Goal: Check status: Check status

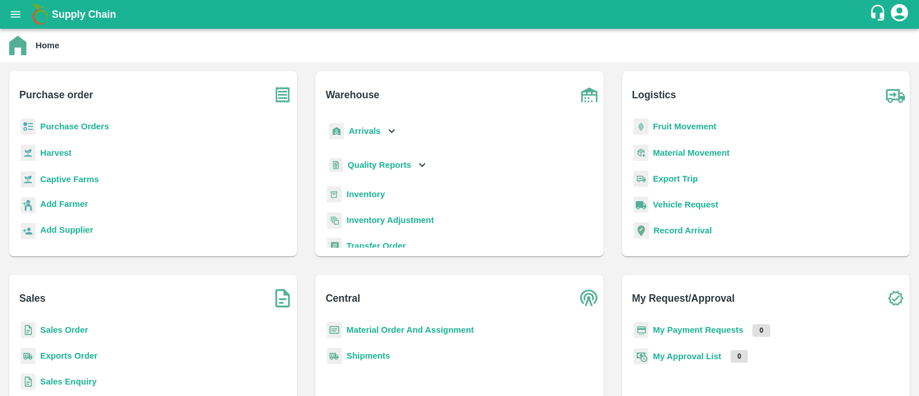
click at [57, 129] on b "Purchase Orders" at bounding box center [74, 126] width 69 height 9
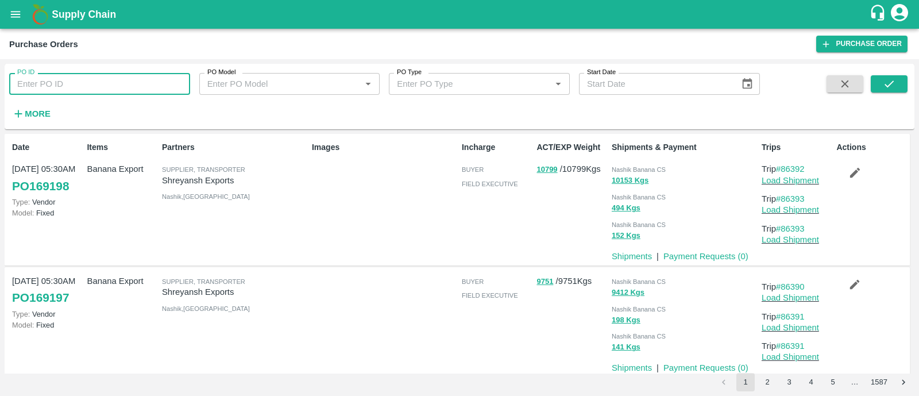
click at [79, 87] on input "PO ID" at bounding box center [99, 84] width 181 height 22
paste input "168222"
type input "168222"
click at [907, 84] on button "submit" at bounding box center [889, 83] width 37 height 17
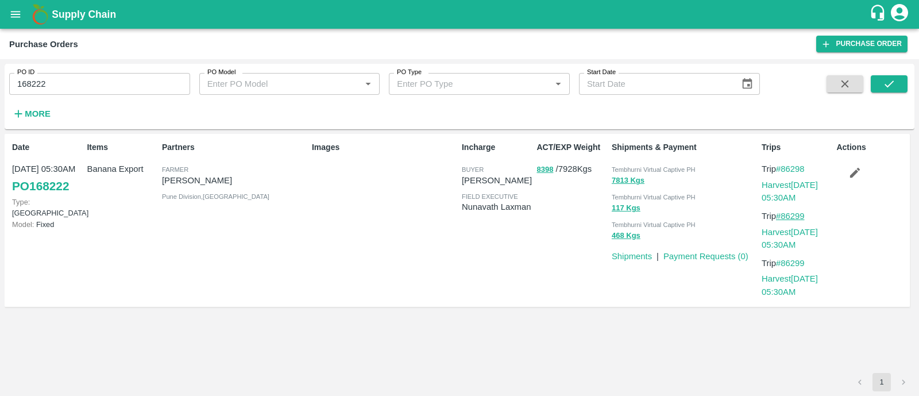
drag, startPoint x: 813, startPoint y: 212, endPoint x: 783, endPoint y: 213, distance: 29.9
click at [783, 213] on p "Trip #86299" at bounding box center [797, 216] width 70 height 13
copy link "86299"
drag, startPoint x: 814, startPoint y: 166, endPoint x: 784, endPoint y: 165, distance: 29.9
click at [784, 165] on p "Trip #86298" at bounding box center [797, 169] width 70 height 13
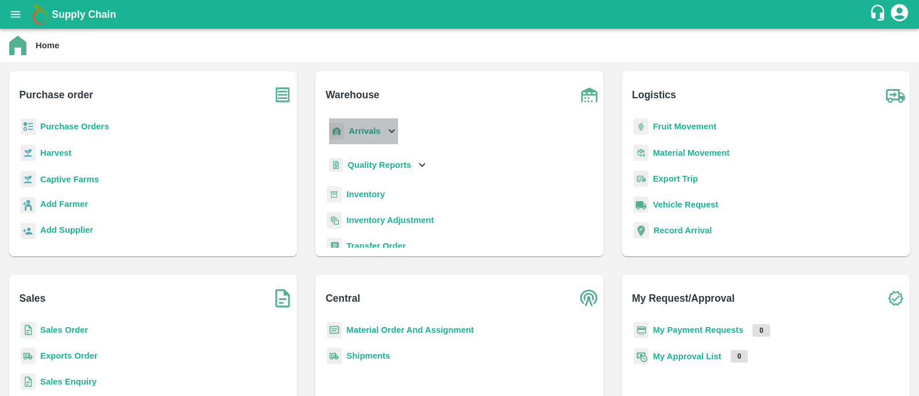
click at [373, 134] on b "Arrivals" at bounding box center [365, 130] width 32 height 9
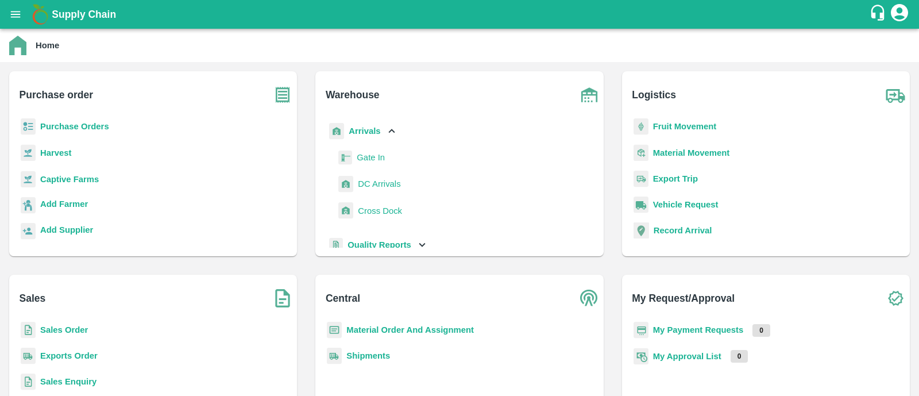
click at [367, 186] on span "DC Arrivals" at bounding box center [379, 184] width 43 height 13
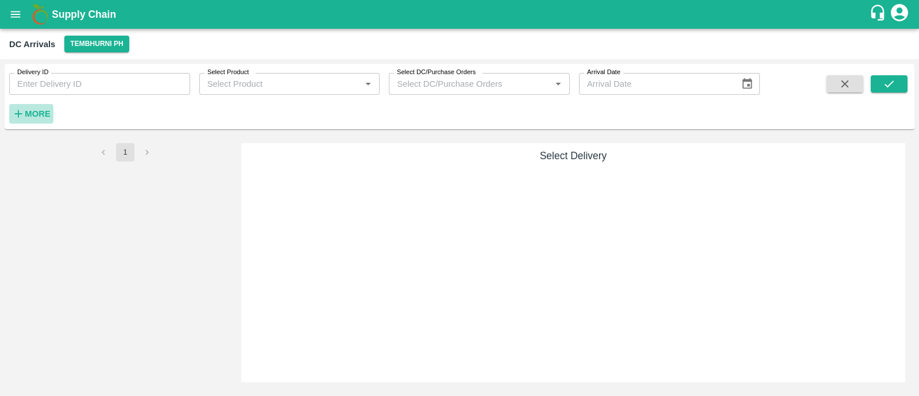
click at [40, 109] on strong "More" at bounding box center [38, 113] width 26 height 9
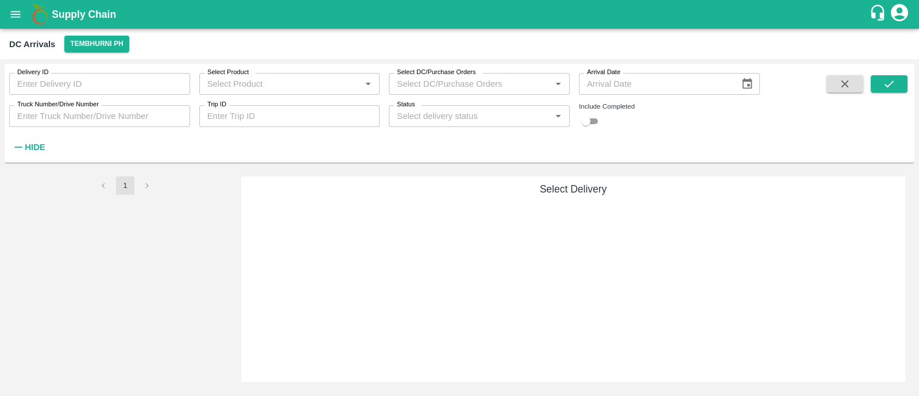
click at [272, 119] on input "Trip ID" at bounding box center [289, 116] width 181 height 22
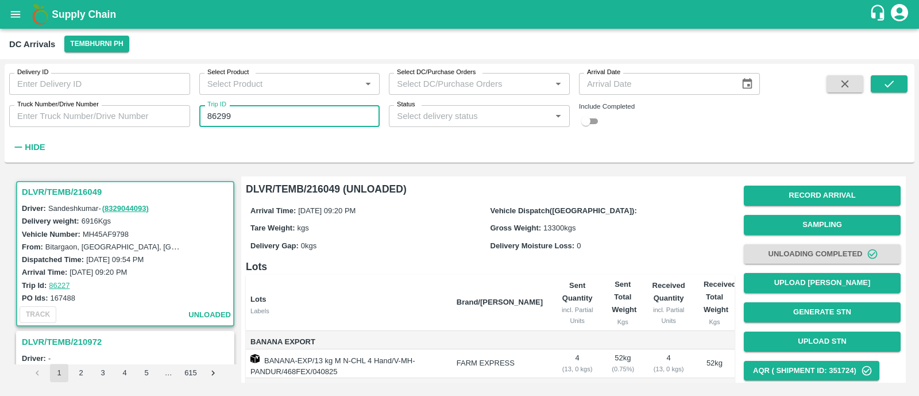
click at [272, 119] on input "86299" at bounding box center [289, 116] width 181 height 22
type input "86299"
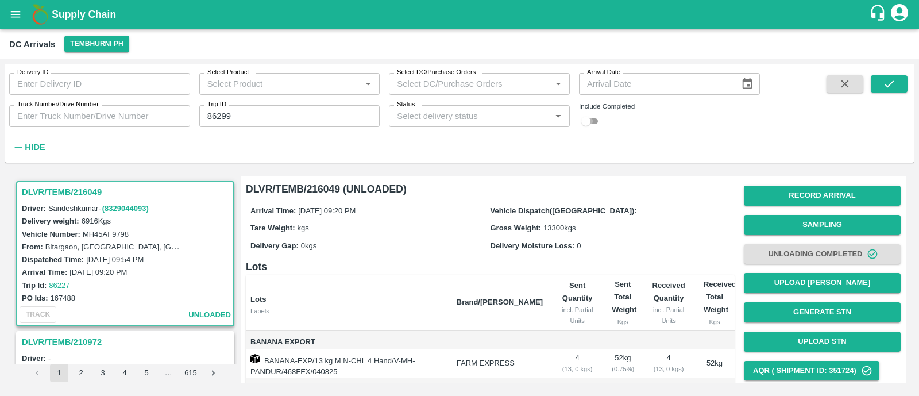
click at [596, 122] on input "checkbox" at bounding box center [585, 121] width 41 height 14
checkbox input "true"
click at [895, 81] on icon "submit" at bounding box center [889, 84] width 13 height 13
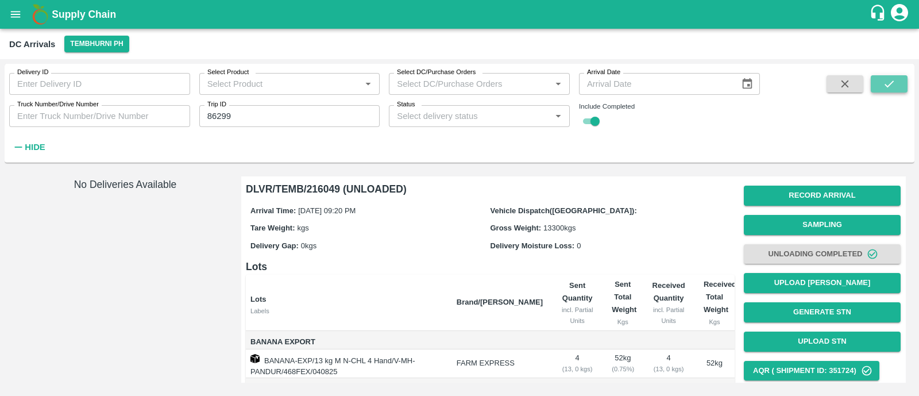
click at [889, 86] on icon "submit" at bounding box center [889, 83] width 9 height 7
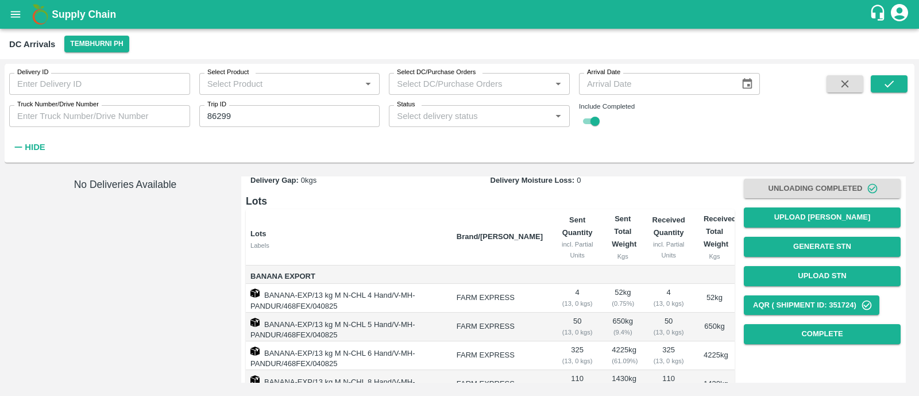
scroll to position [66, 0]
click at [891, 79] on icon "submit" at bounding box center [889, 84] width 13 height 13
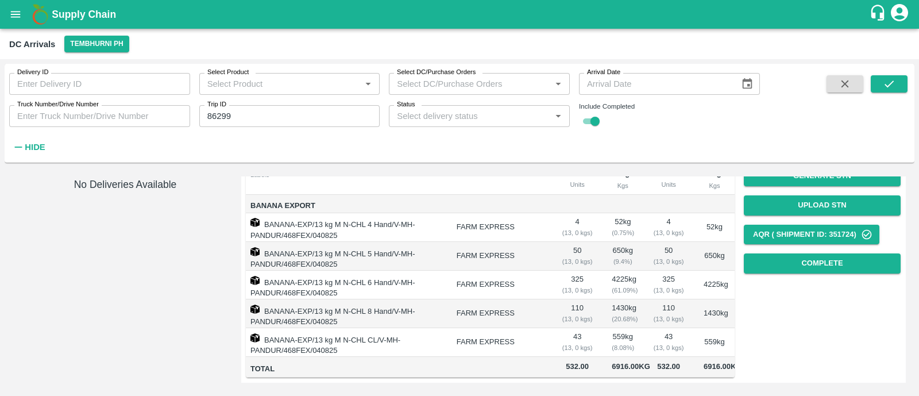
scroll to position [195, 0]
click at [20, 16] on icon "open drawer" at bounding box center [15, 14] width 13 height 13
